Goal: Task Accomplishment & Management: Use online tool/utility

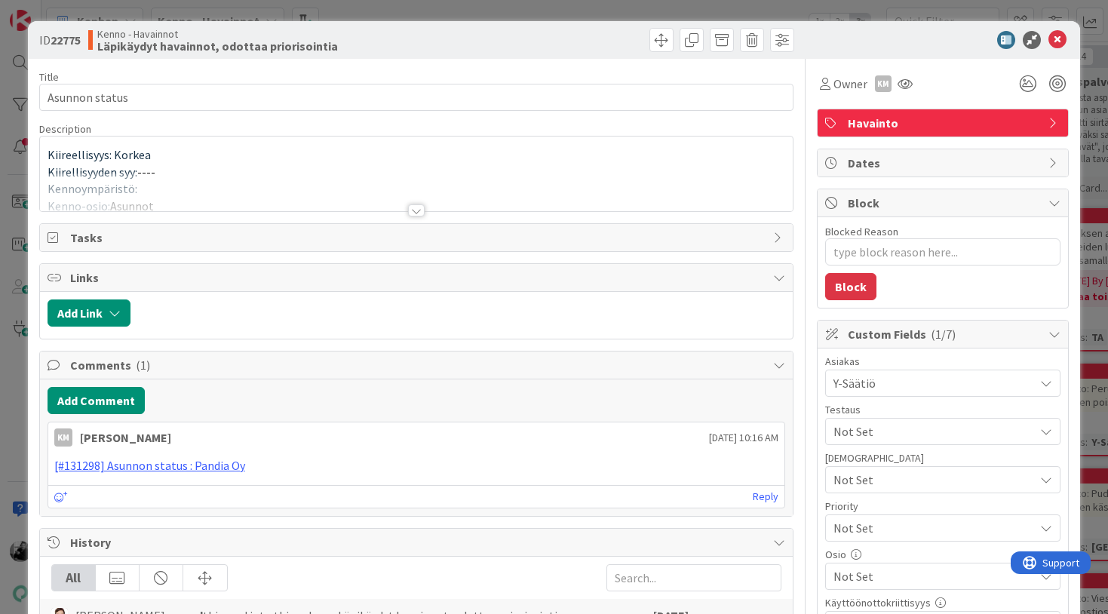
click at [419, 207] on div at bounding box center [416, 210] width 17 height 12
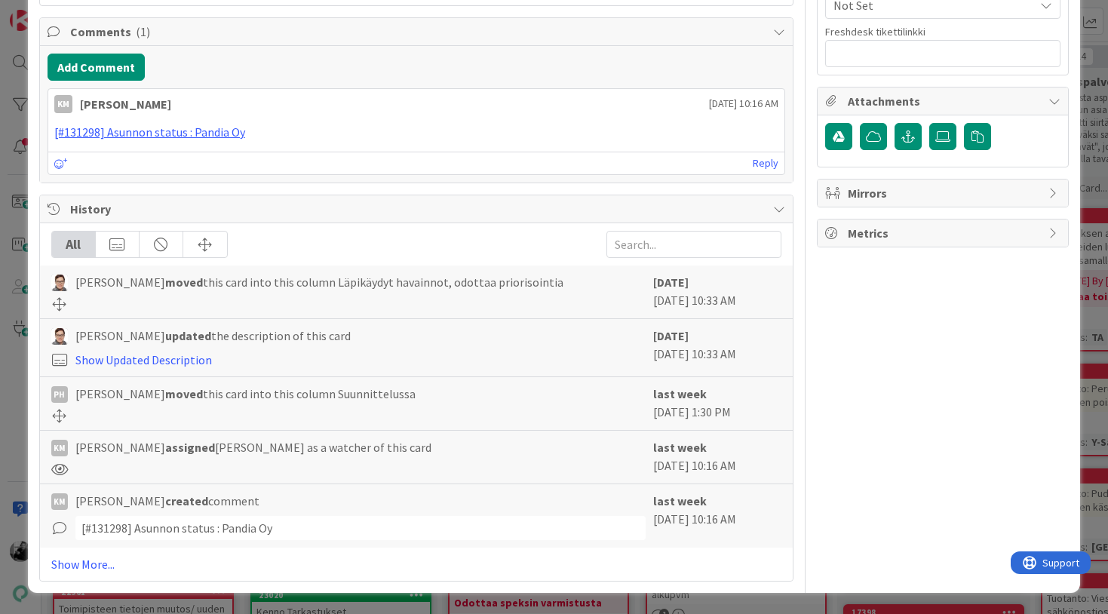
scroll to position [917, 0]
type textarea "x"
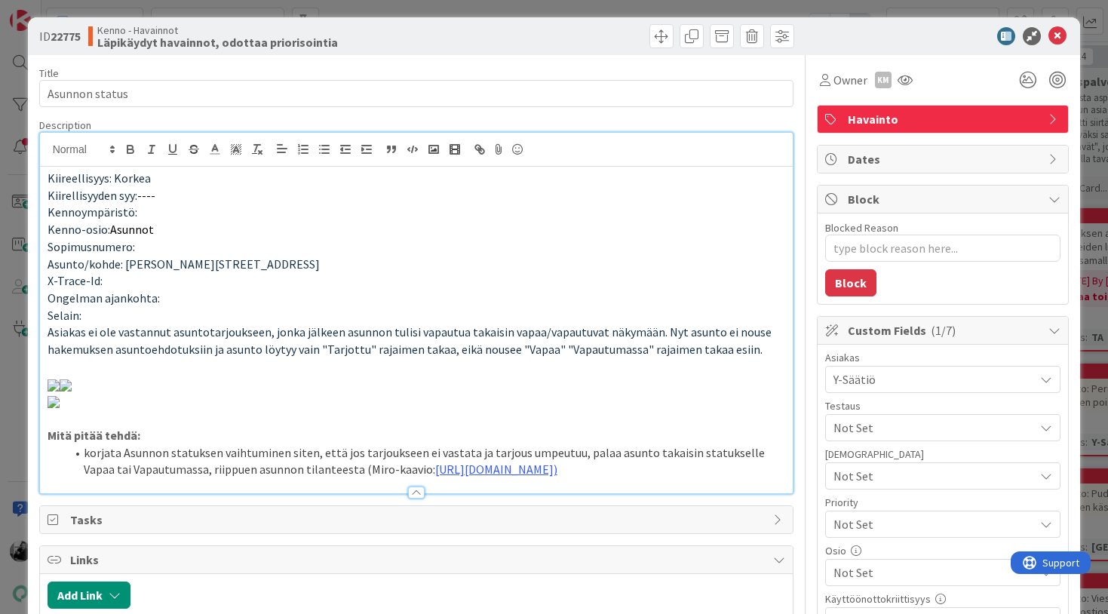
scroll to position [0, 0]
